Goal: Task Accomplishment & Management: Manage account settings

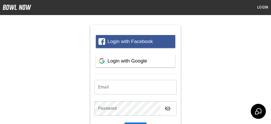
click at [265, 7] on button "Login" at bounding box center [262, 8] width 17 height 10
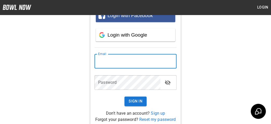
click at [153, 63] on input "email" at bounding box center [136, 61] width 82 height 15
type input "**********"
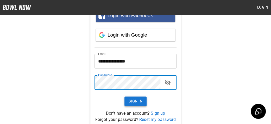
click at [130, 98] on button "Sign In" at bounding box center [135, 102] width 22 height 10
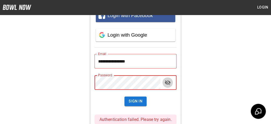
click at [170, 82] on icon "toggle password visibility" at bounding box center [168, 83] width 6 height 6
click at [138, 103] on button "Sign In" at bounding box center [135, 102] width 22 height 10
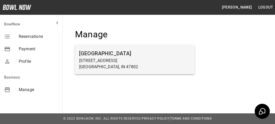
click at [96, 58] on p "600 E Springhill Dr" at bounding box center [134, 61] width 111 height 6
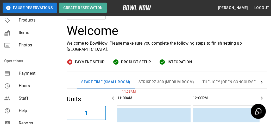
scroll to position [78, 0]
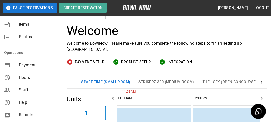
click at [32, 66] on span "Payment" at bounding box center [39, 65] width 40 height 6
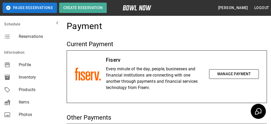
click at [224, 74] on button "Manage Payment" at bounding box center [234, 75] width 50 height 10
click at [36, 34] on span "Reservations" at bounding box center [39, 37] width 40 height 6
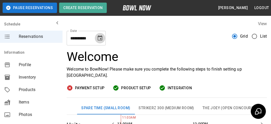
click at [100, 39] on icon "Choose date, selected date is Oct 1, 2025" at bounding box center [100, 37] width 5 height 5
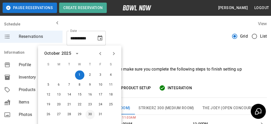
click at [90, 116] on button "30" at bounding box center [89, 114] width 9 height 9
type input "**********"
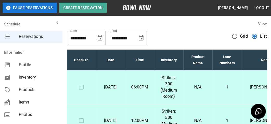
click at [54, 21] on icon "mailbox folders" at bounding box center [57, 23] width 6 height 6
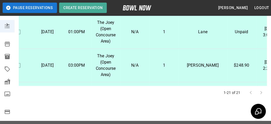
scroll to position [0, 15]
